Goal: Task Accomplishment & Management: Complete application form

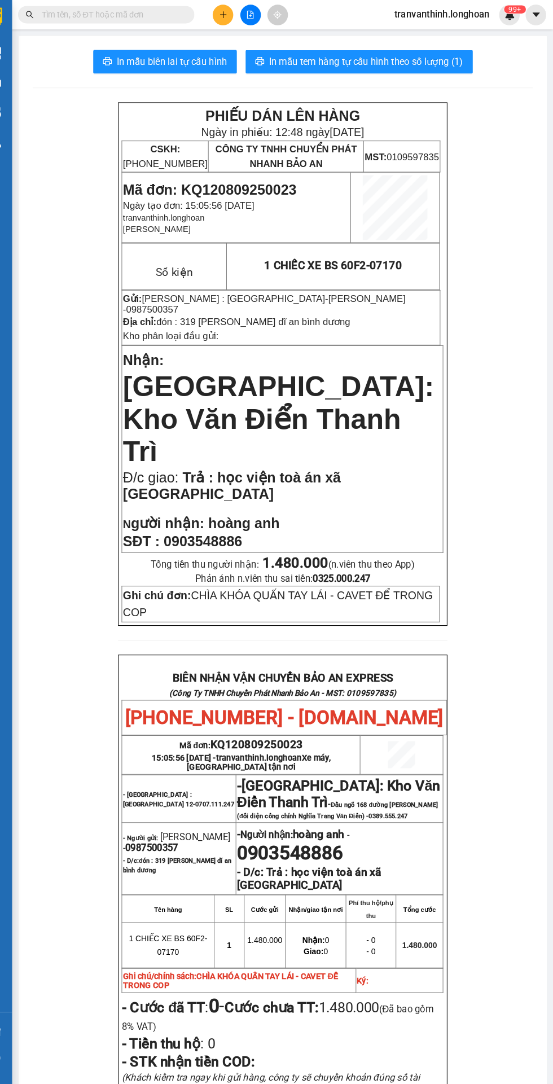
click at [107, 12] on input "text" at bounding box center [128, 14] width 133 height 12
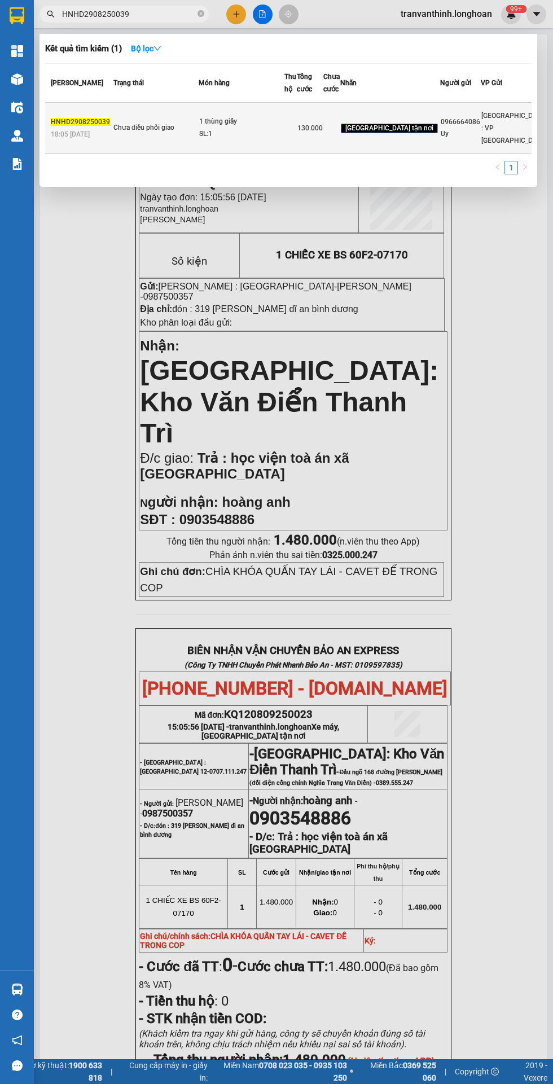
type input "HNHD2908250039"
click at [249, 140] on div "SL: 1" at bounding box center [241, 134] width 85 height 12
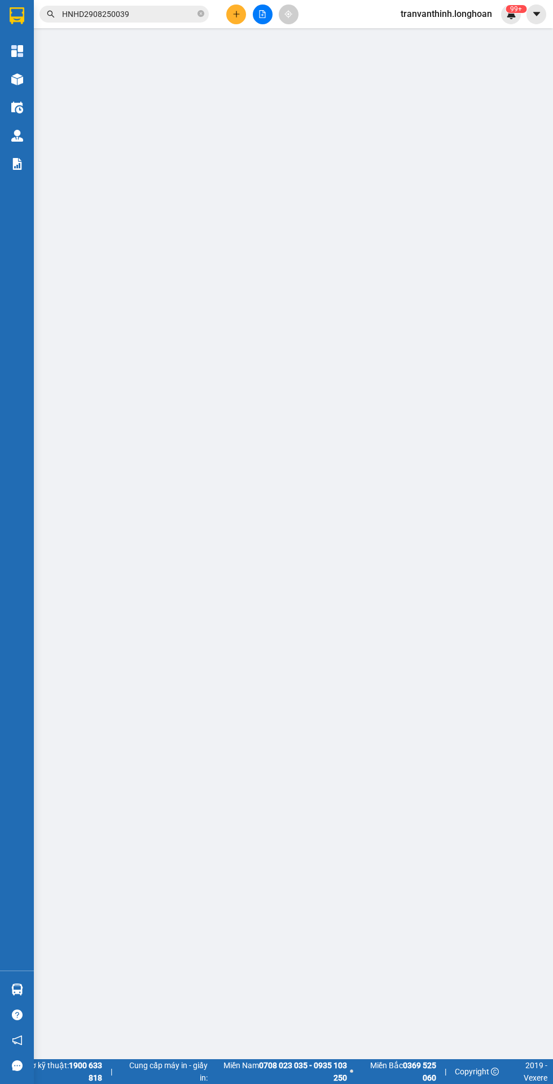
type input "0966664086"
type input "Uy"
type input "0357052929"
type input "A [DEMOGRAPHIC_DATA]"
checkbox input "true"
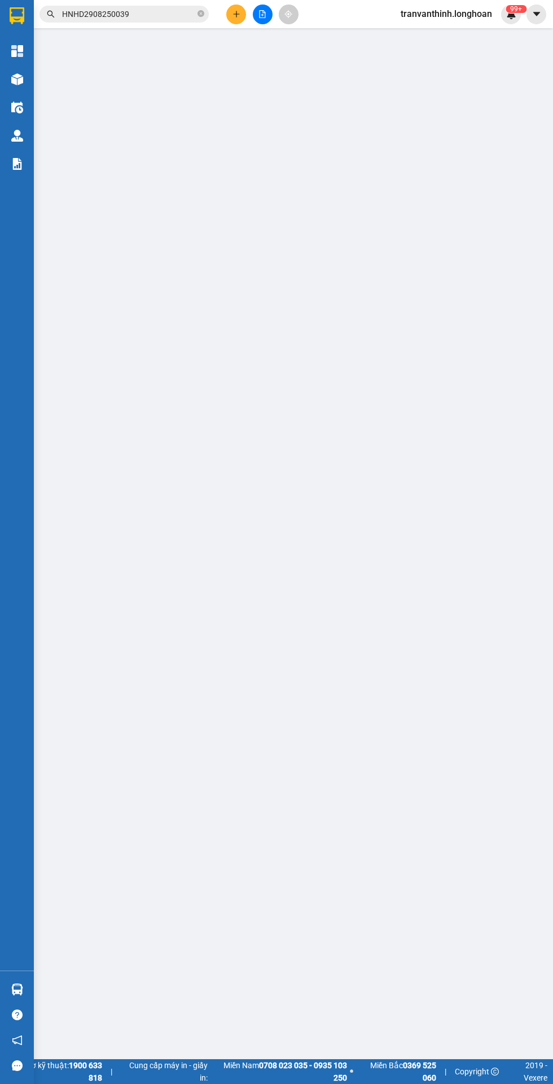
type input "D15 KDC Tân Tiến,. Q12"
type input "130.000"
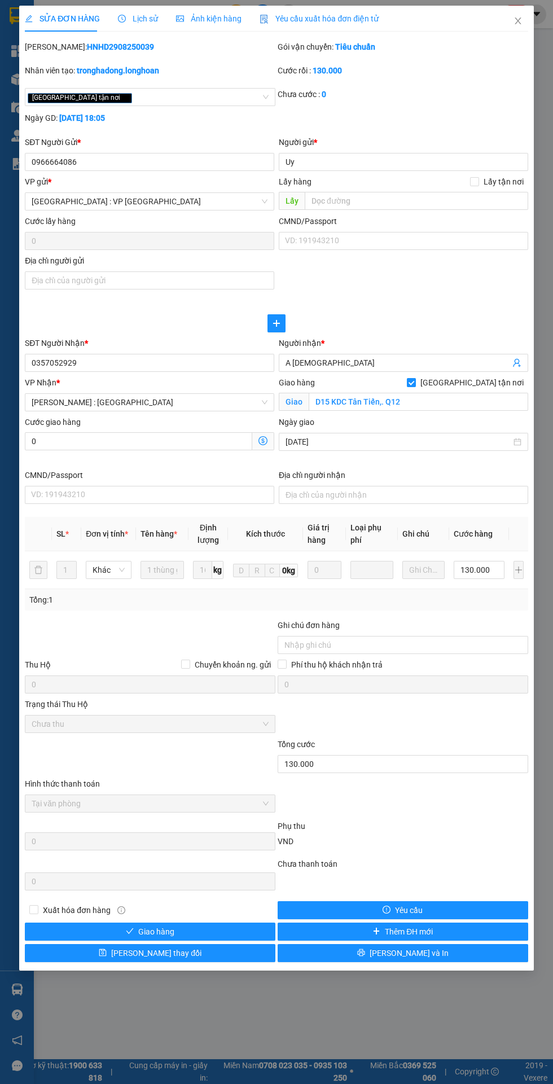
click at [121, 21] on icon "clock-circle" at bounding box center [122, 19] width 8 height 8
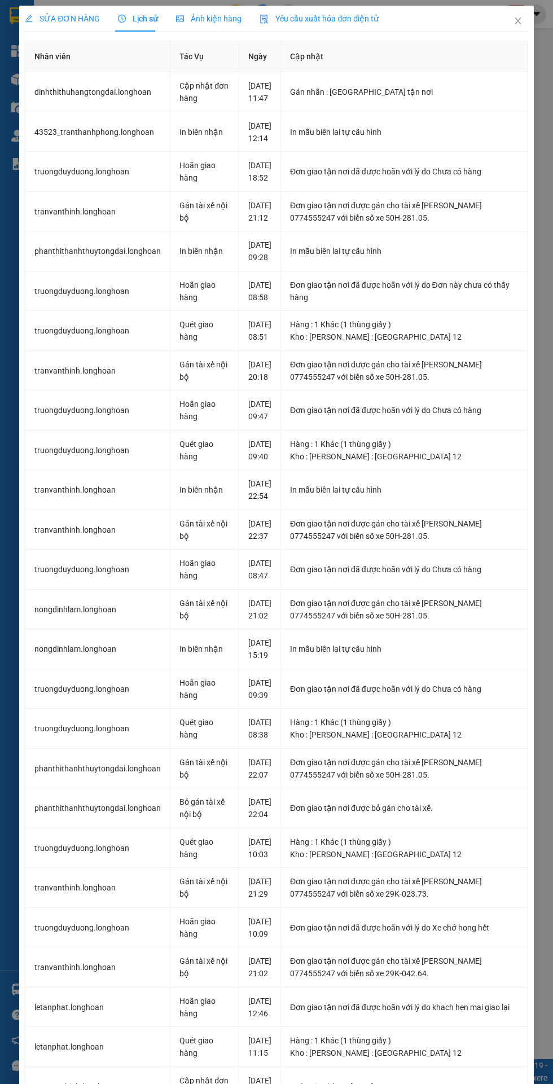
click at [68, 18] on span "SỬA ĐƠN HÀNG" at bounding box center [62, 18] width 75 height 9
